Goal: Task Accomplishment & Management: Use online tool/utility

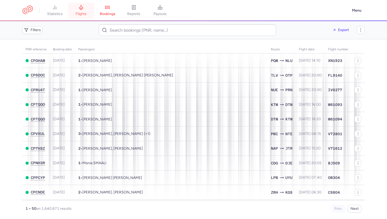
click at [82, 14] on span "flights" at bounding box center [81, 14] width 11 height 5
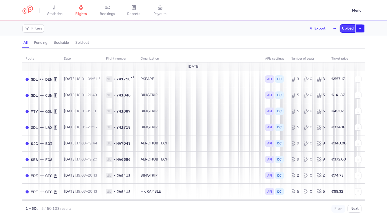
click at [361, 29] on icon "button" at bounding box center [360, 28] width 4 height 4
click at [343, 41] on span "Add flights" at bounding box center [342, 42] width 40 height 4
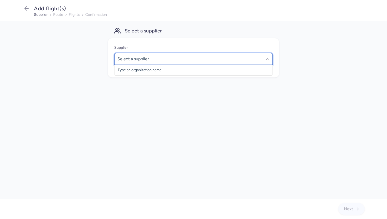
type input "s"
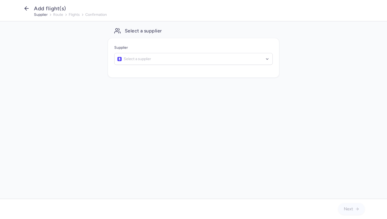
click at [28, 10] on icon "button" at bounding box center [26, 8] width 6 height 6
